Goal: Information Seeking & Learning: Compare options

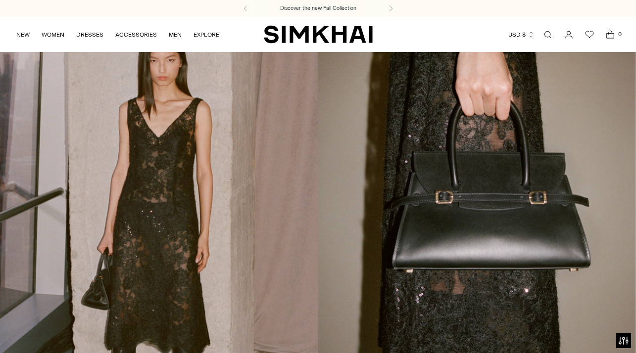
click at [545, 33] on link "Open search modal" at bounding box center [548, 35] width 20 height 20
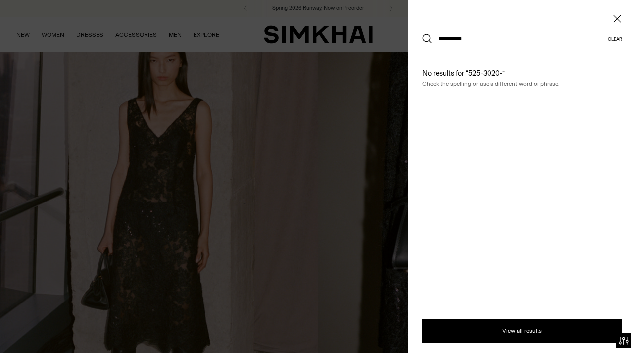
type input "**********"
click at [422, 34] on button "Search" at bounding box center [427, 39] width 10 height 10
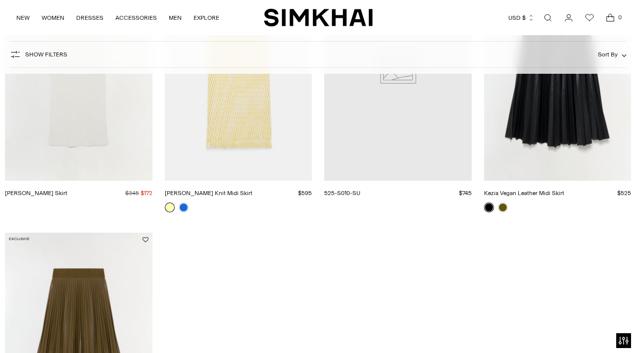
scroll to position [211, 0]
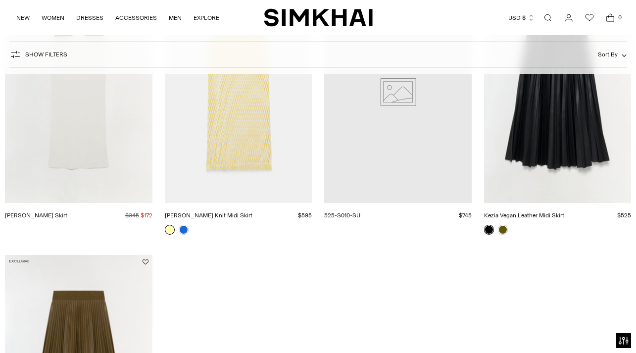
click at [565, 212] on link "Kezia Vegan Leather Midi Skirt" at bounding box center [524, 215] width 80 height 7
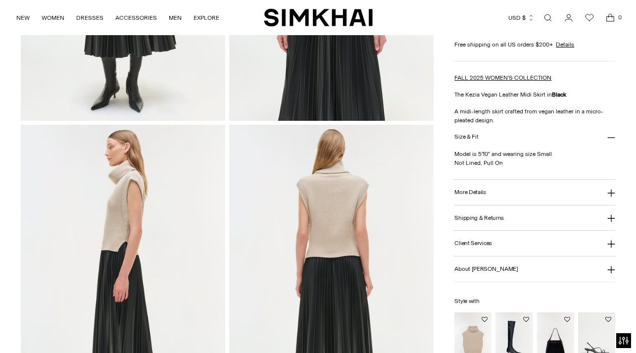
scroll to position [291, 0]
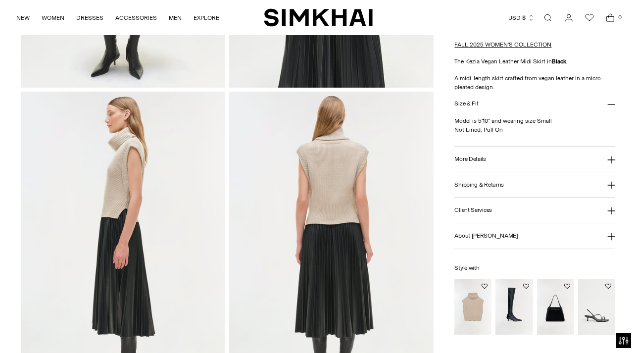
click at [603, 172] on button "More Details" at bounding box center [535, 159] width 160 height 25
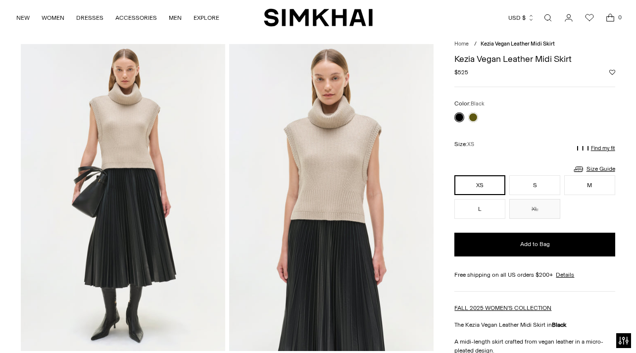
scroll to position [27, 0]
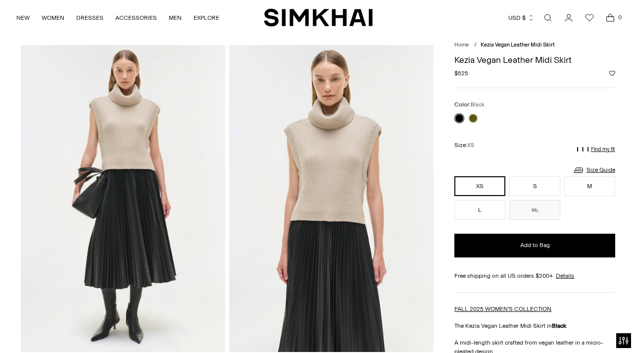
click at [552, 16] on link "Open search modal" at bounding box center [548, 18] width 20 height 20
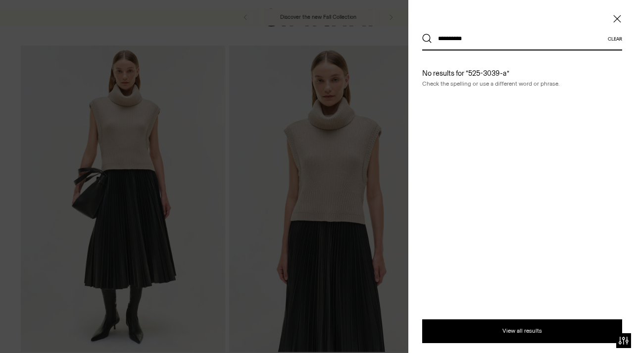
type input "**********"
click at [422, 34] on button "Search" at bounding box center [427, 39] width 10 height 10
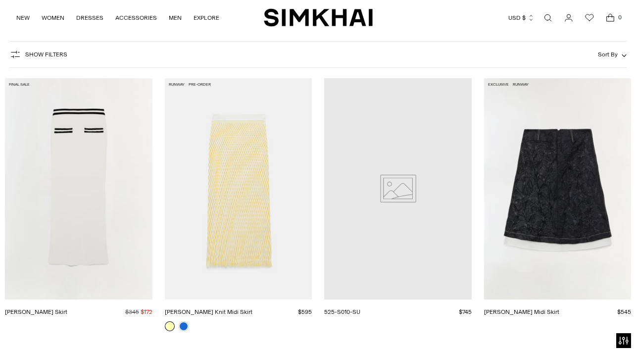
scroll to position [119, 0]
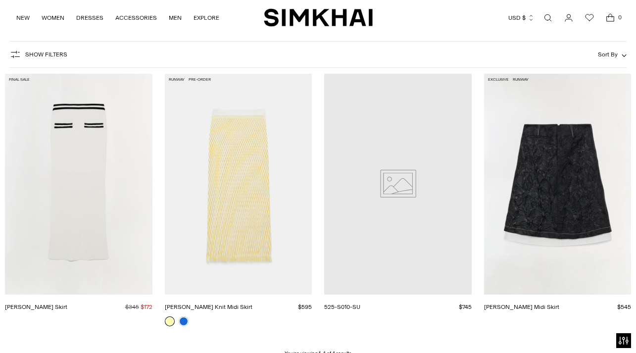
click at [560, 304] on link "Vionna Jacquard Midi Skirt" at bounding box center [521, 307] width 75 height 7
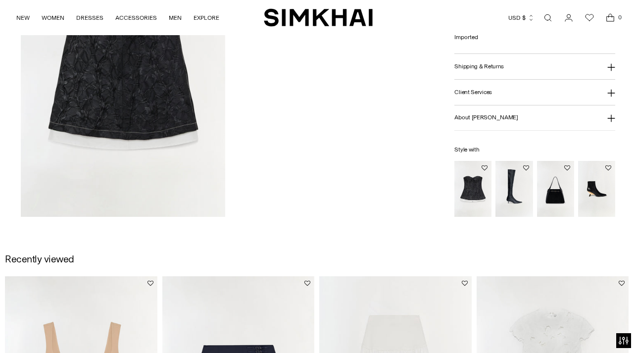
scroll to position [785, 0]
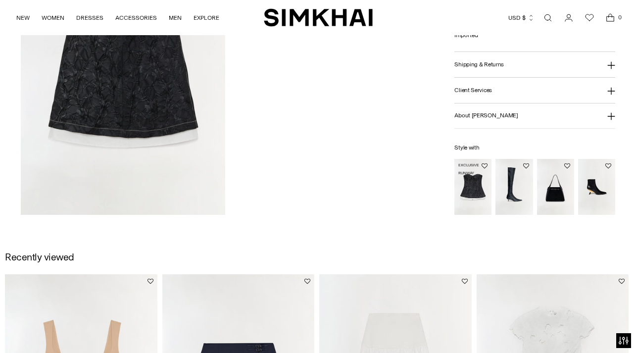
click at [0, 0] on img "Zander Jacquard Bustier Top" at bounding box center [0, 0] width 0 height 0
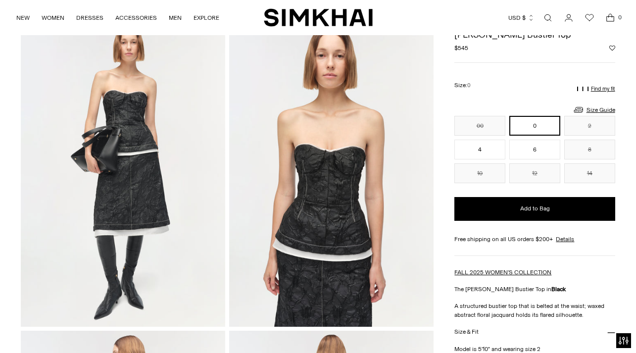
scroll to position [46, 0]
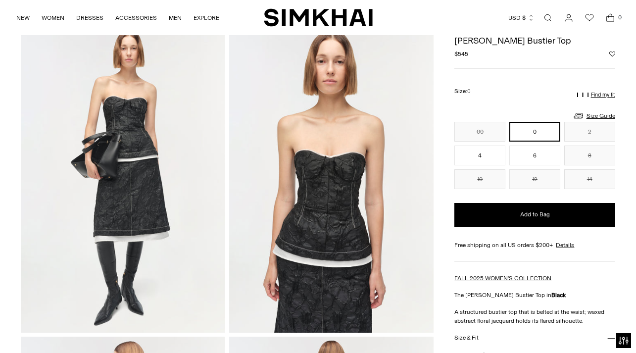
click at [547, 17] on link "Open search modal" at bounding box center [548, 18] width 20 height 20
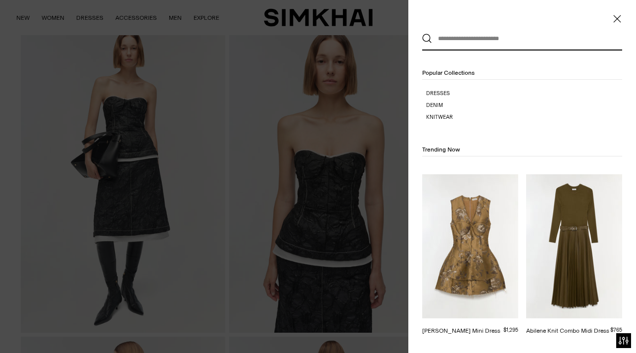
scroll to position [0, 0]
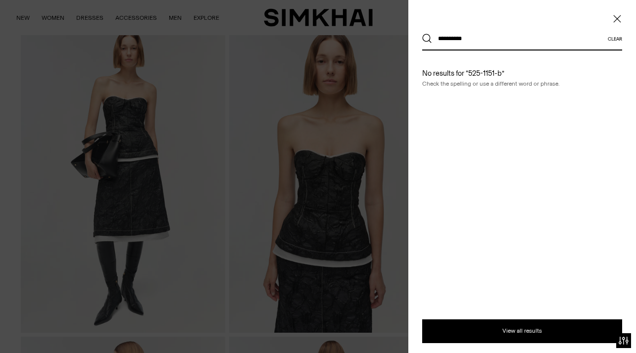
type input "**********"
click at [422, 34] on button "Search" at bounding box center [427, 39] width 10 height 10
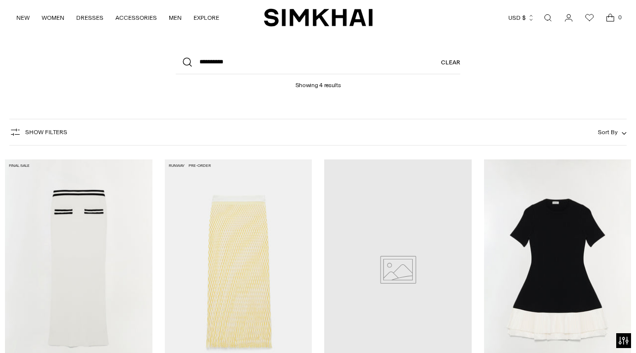
scroll to position [130, 0]
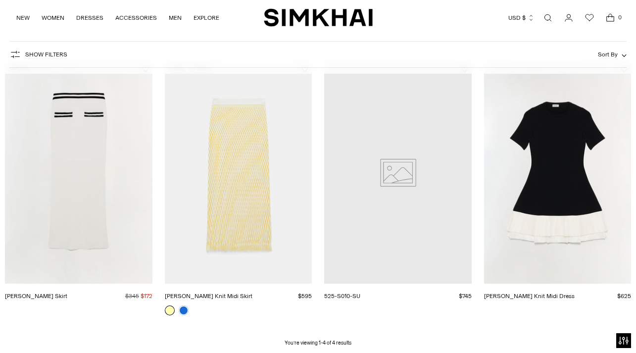
click at [575, 293] on link "[PERSON_NAME] Knit Midi Dress" at bounding box center [529, 296] width 91 height 7
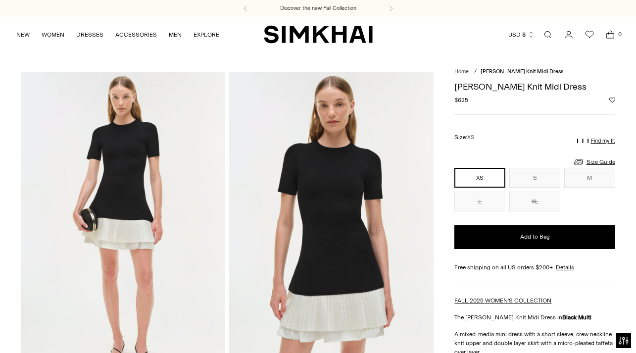
click at [545, 37] on link "Open search modal" at bounding box center [548, 35] width 20 height 20
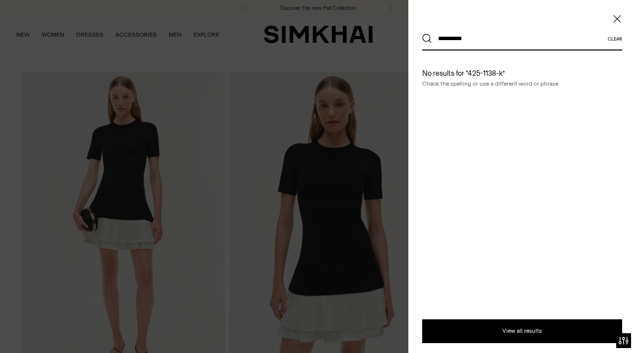
type input "**********"
click at [422, 34] on button "Search" at bounding box center [427, 39] width 10 height 10
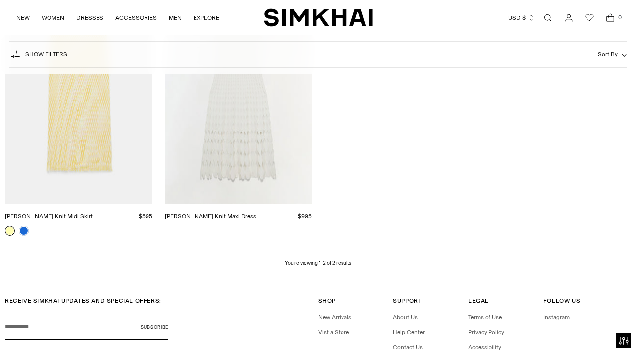
scroll to position [208, 0]
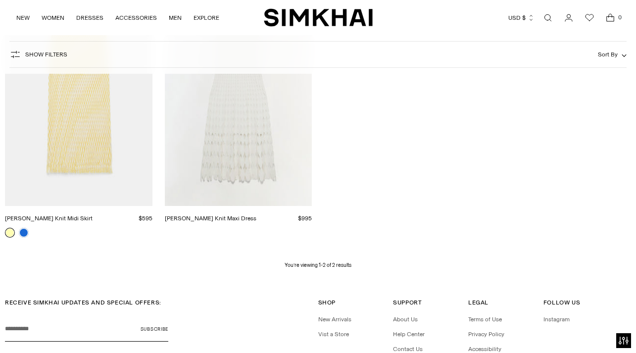
click at [257, 215] on link "Zyla Knit Maxi Dress" at bounding box center [211, 218] width 92 height 7
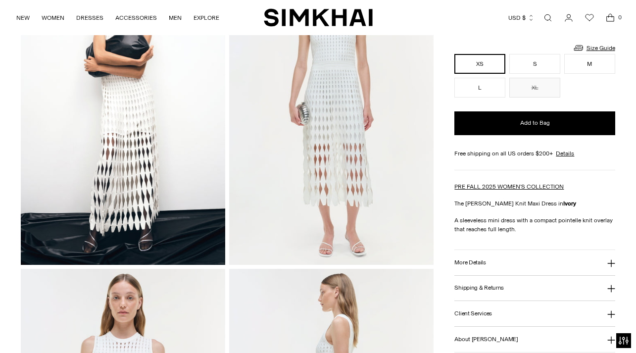
scroll to position [158, 0]
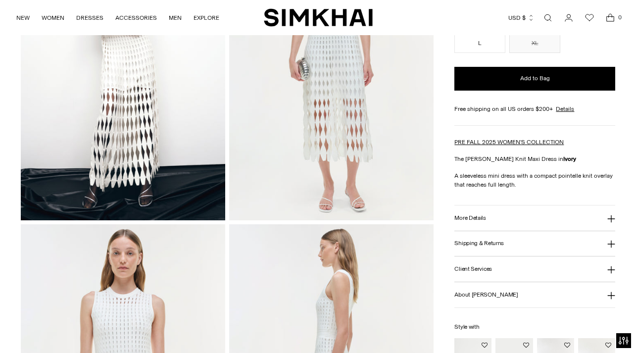
click at [506, 231] on button "More Details" at bounding box center [535, 218] width 160 height 25
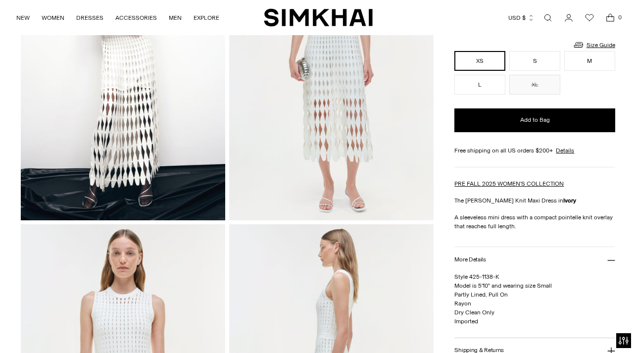
scroll to position [0, 0]
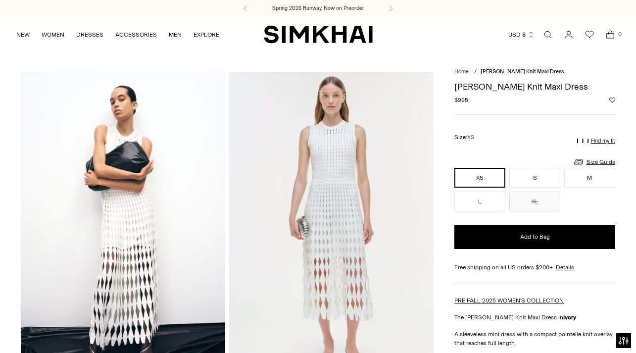
click at [549, 32] on link "Open search modal" at bounding box center [548, 35] width 20 height 20
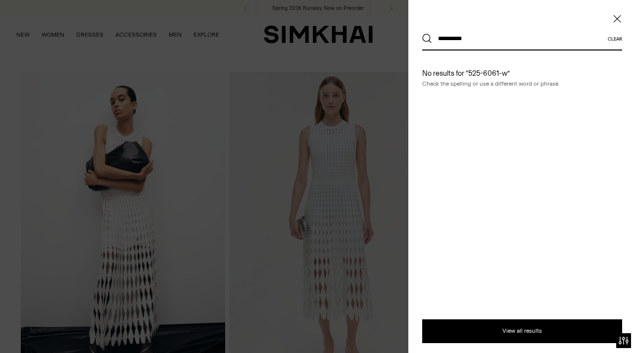
type input "**********"
click at [422, 34] on button "Search" at bounding box center [427, 39] width 10 height 10
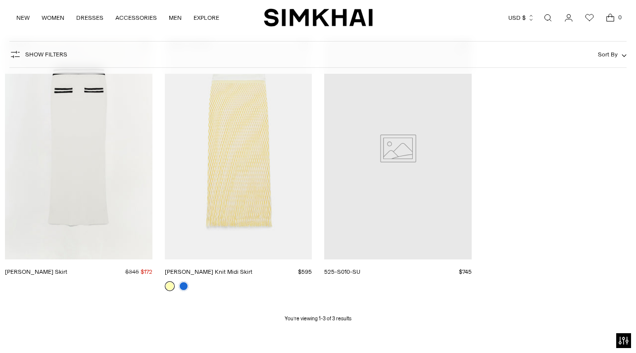
scroll to position [154, 0]
click at [360, 269] on link "525-S010-SU" at bounding box center [342, 272] width 36 height 7
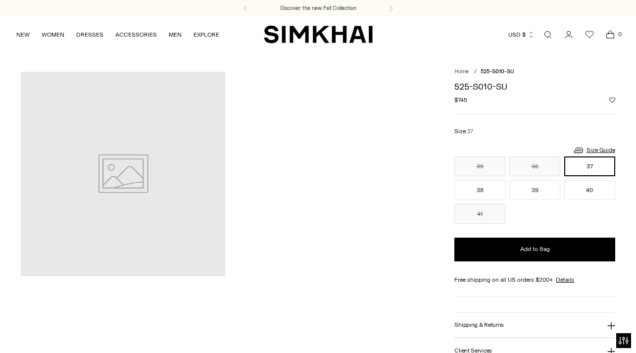
click at [137, 180] on icon at bounding box center [123, 174] width 205 height 205
click at [549, 32] on link "Open search modal" at bounding box center [548, 35] width 20 height 20
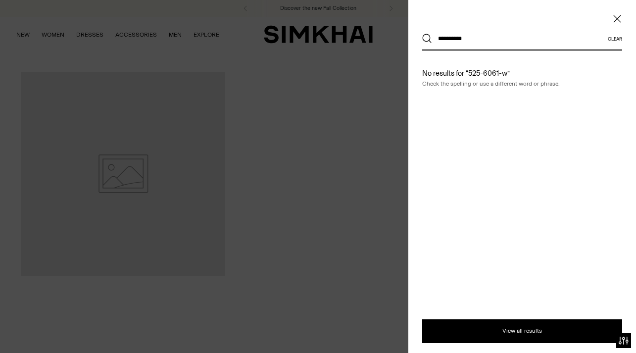
type input "**********"
click at [422, 34] on button "Search" at bounding box center [427, 39] width 10 height 10
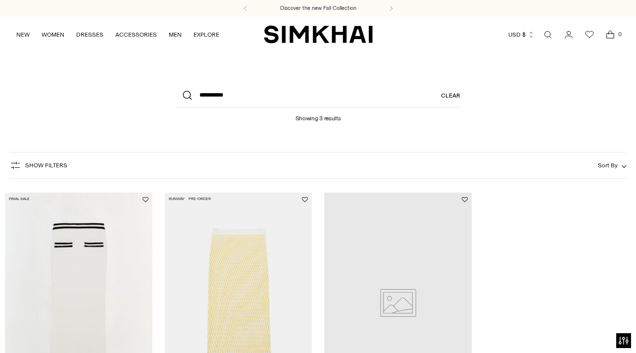
click at [549, 32] on link "Open search modal" at bounding box center [548, 35] width 20 height 20
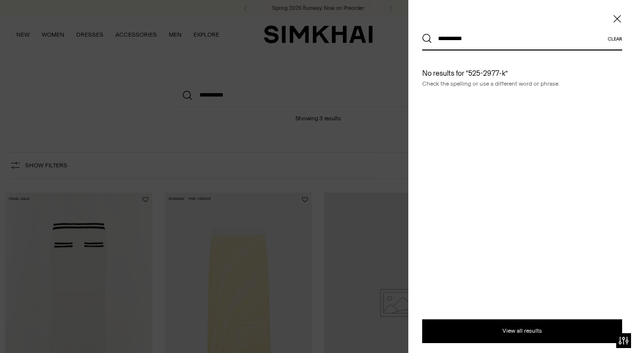
type input "**********"
click at [422, 34] on button "Search" at bounding box center [427, 39] width 10 height 10
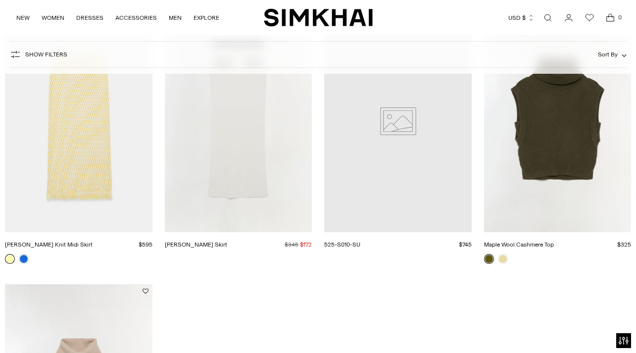
scroll to position [182, 0]
click at [554, 241] on link "Maple Wool Cashmere Top" at bounding box center [519, 244] width 70 height 7
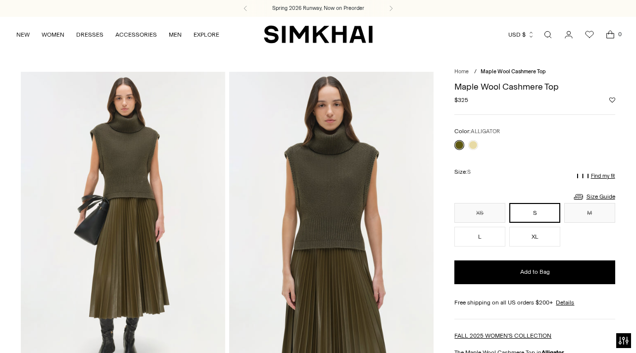
click at [547, 34] on link "Open search modal" at bounding box center [548, 35] width 20 height 20
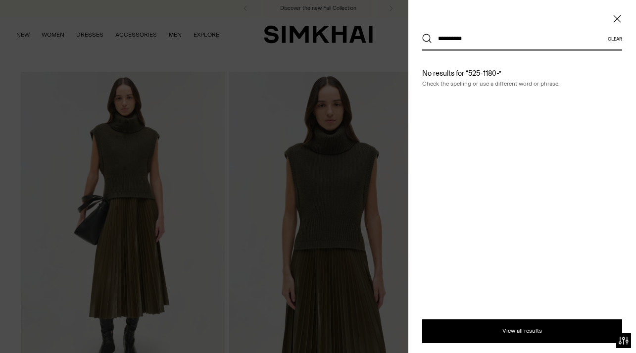
type input "**********"
click at [422, 34] on button "Search" at bounding box center [427, 39] width 10 height 10
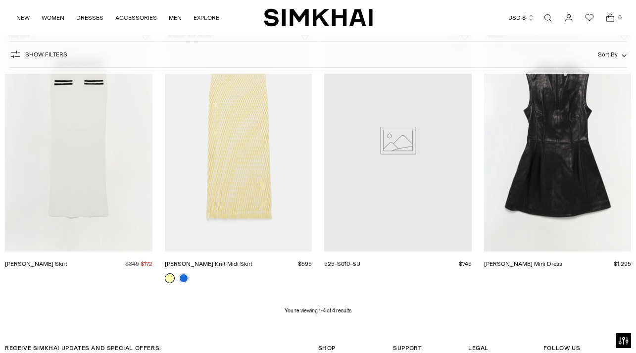
click at [552, 260] on link "[PERSON_NAME] Mini Dress" at bounding box center [523, 263] width 78 height 7
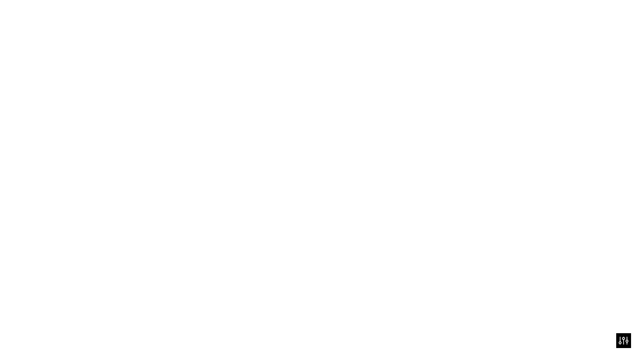
scroll to position [162, 0]
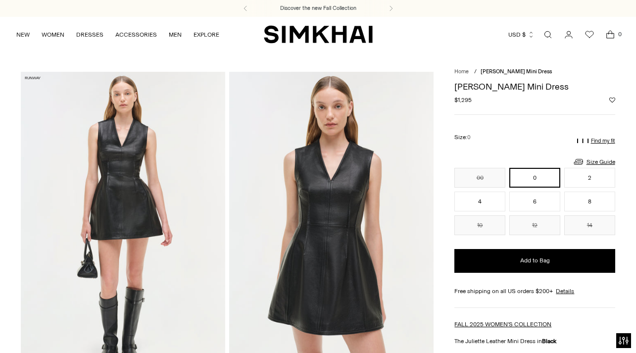
click at [551, 33] on link "Open search modal" at bounding box center [548, 35] width 20 height 20
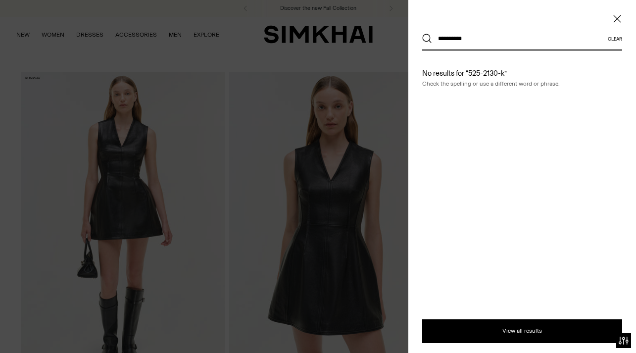
type input "**********"
click at [422, 34] on button "Search" at bounding box center [427, 39] width 10 height 10
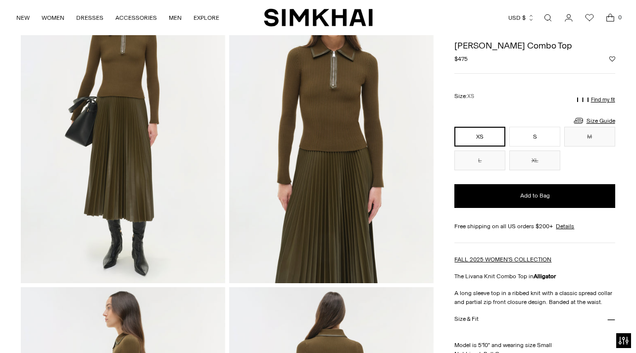
scroll to position [89, 0]
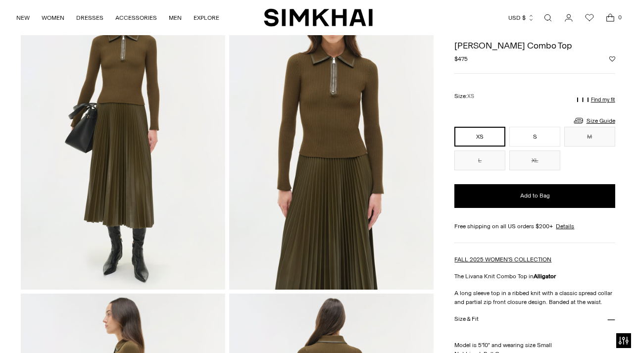
click at [548, 17] on link "Open search modal" at bounding box center [548, 18] width 20 height 20
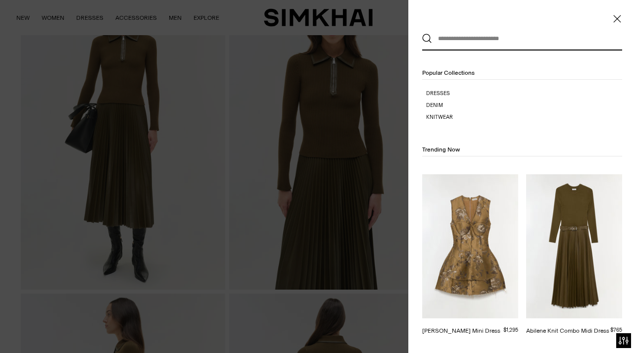
scroll to position [0, 0]
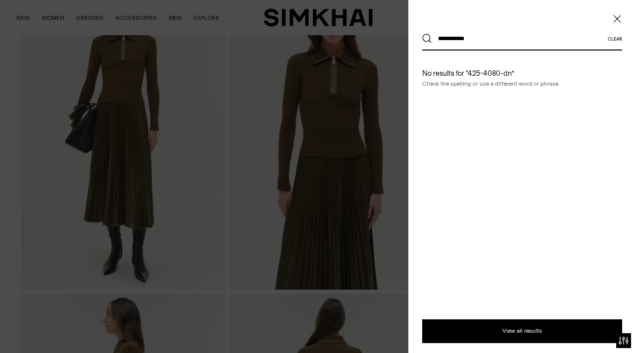
type input "**********"
click at [422, 34] on button "Search" at bounding box center [427, 39] width 10 height 10
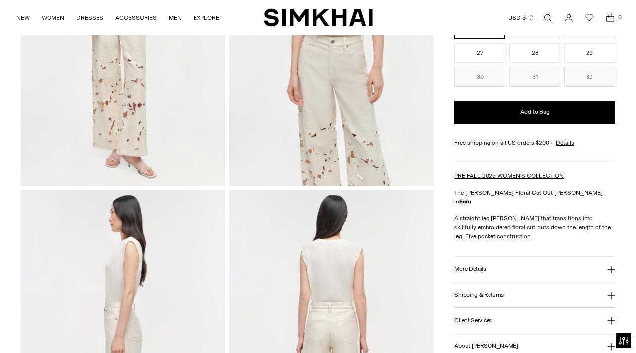
scroll to position [198, 0]
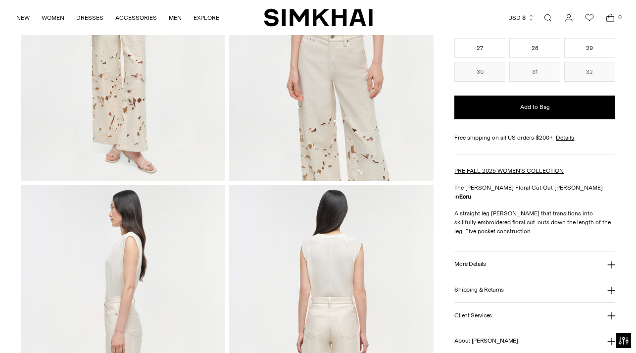
click at [608, 269] on icon at bounding box center [612, 265] width 8 height 8
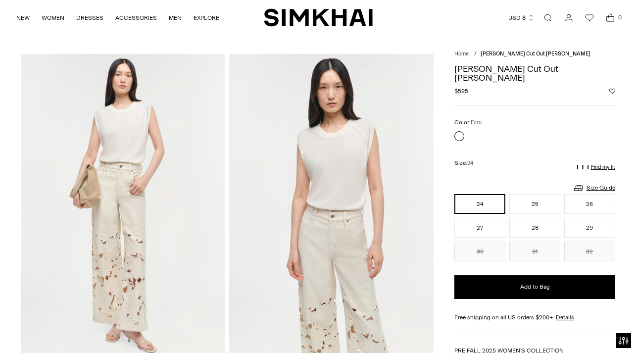
scroll to position [0, 0]
